Goal: Task Accomplishment & Management: Manage account settings

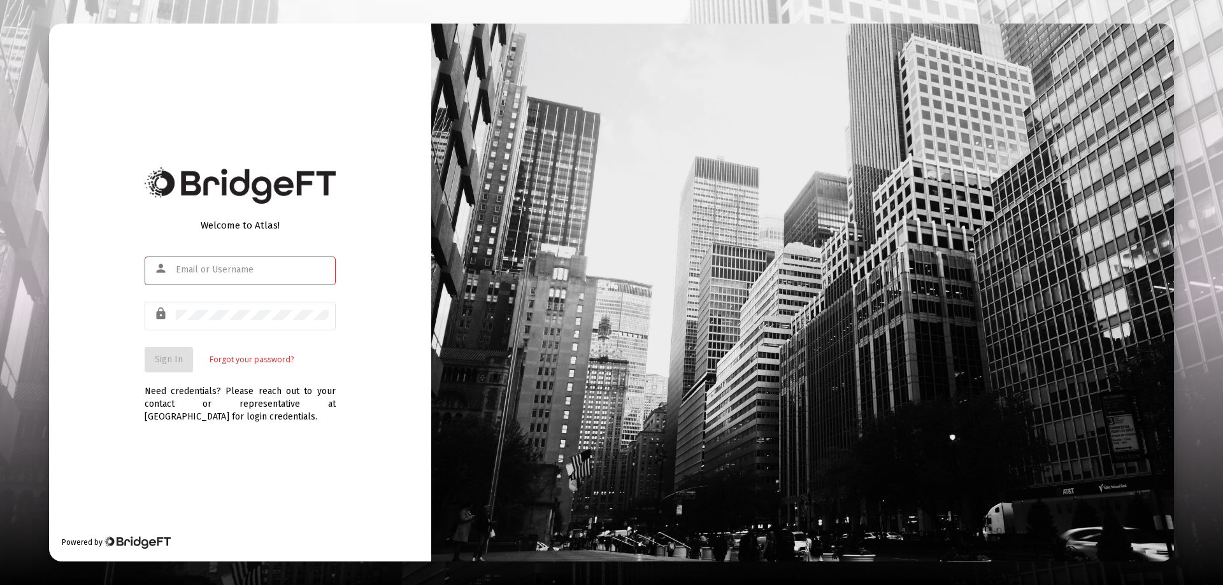
click at [227, 272] on input "text" at bounding box center [252, 270] width 153 height 10
type input "[EMAIL_ADDRESS][DOMAIN_NAME]"
click at [175, 359] on span "Sign In" at bounding box center [169, 359] width 28 height 11
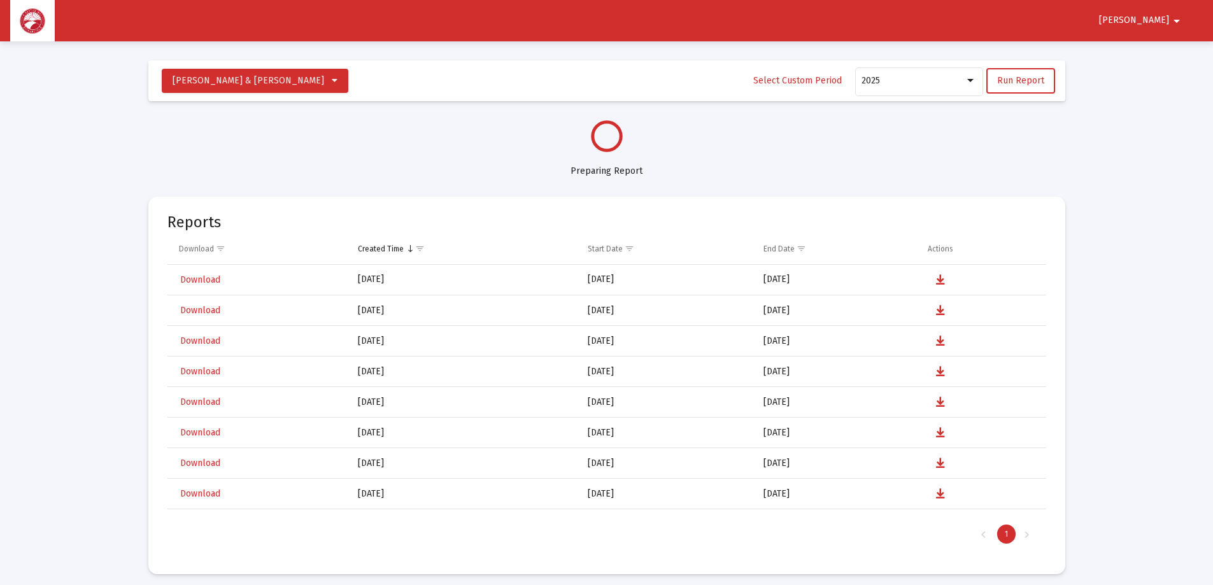
select select "View all"
